Goal: Navigation & Orientation: Find specific page/section

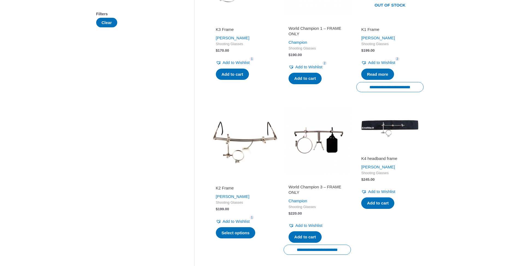
scroll to position [28, 0]
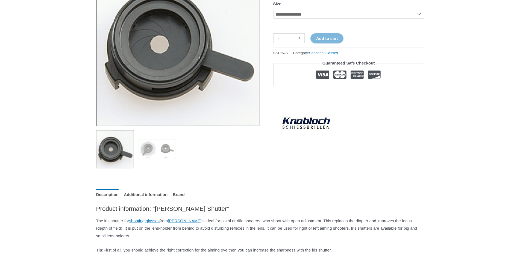
scroll to position [84, 0]
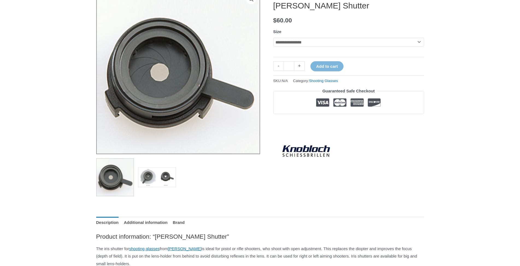
click at [159, 181] on img at bounding box center [157, 177] width 38 height 38
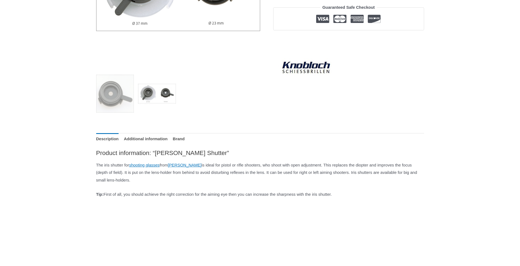
scroll to position [28, 0]
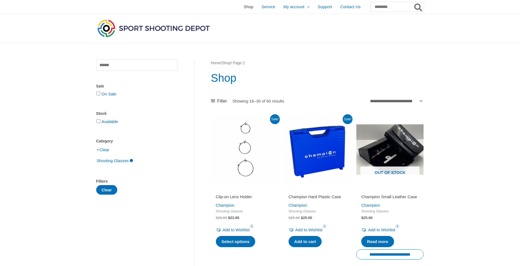
click at [244, 8] on span "Shop" at bounding box center [249, 7] width 10 height 14
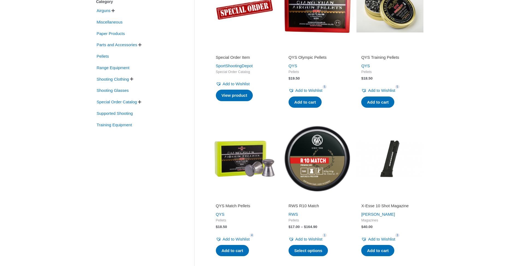
scroll to position [111, 0]
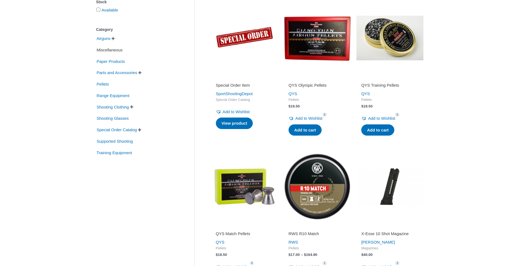
click at [110, 49] on span "Miscellaneous" at bounding box center [109, 49] width 27 height 9
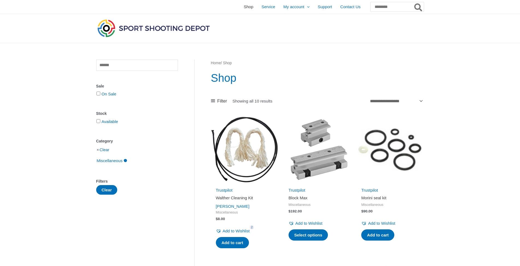
click at [244, 6] on span "Shop" at bounding box center [249, 7] width 10 height 14
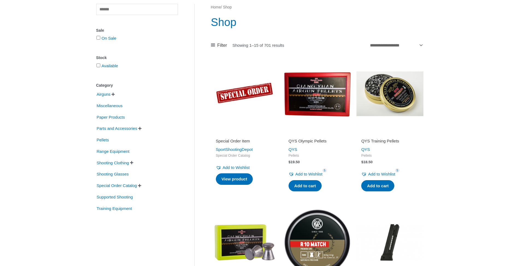
scroll to position [84, 0]
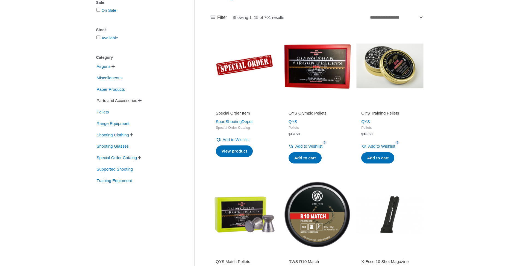
click at [137, 100] on span "Parts and Accessories" at bounding box center [117, 100] width 42 height 9
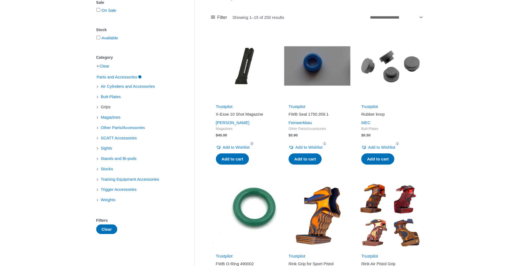
click at [104, 106] on span "Grips" at bounding box center [105, 106] width 11 height 9
